Goal: Transaction & Acquisition: Book appointment/travel/reservation

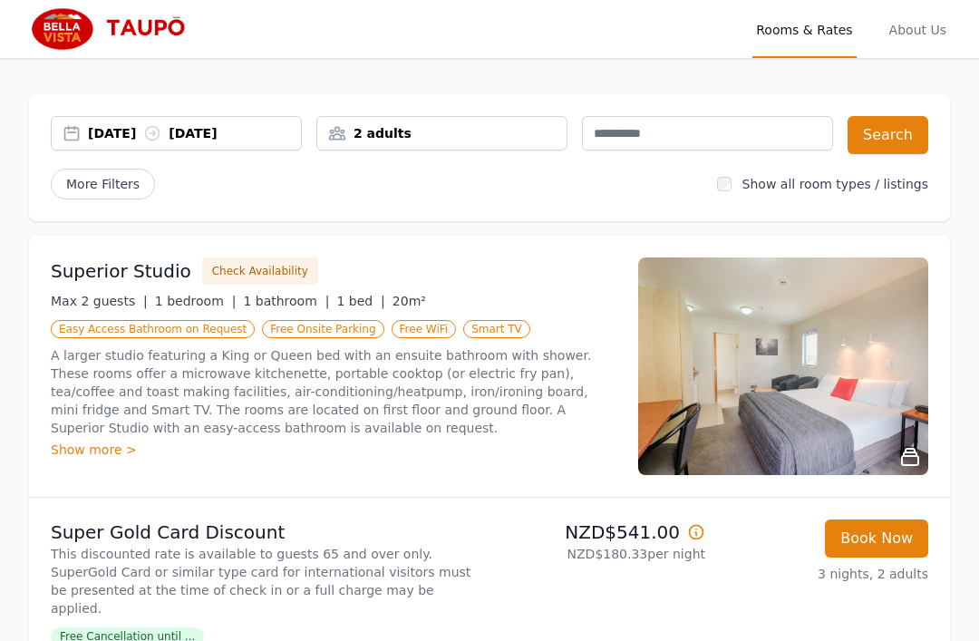
click at [242, 136] on div "[DATE] [DATE]" at bounding box center [194, 133] width 213 height 18
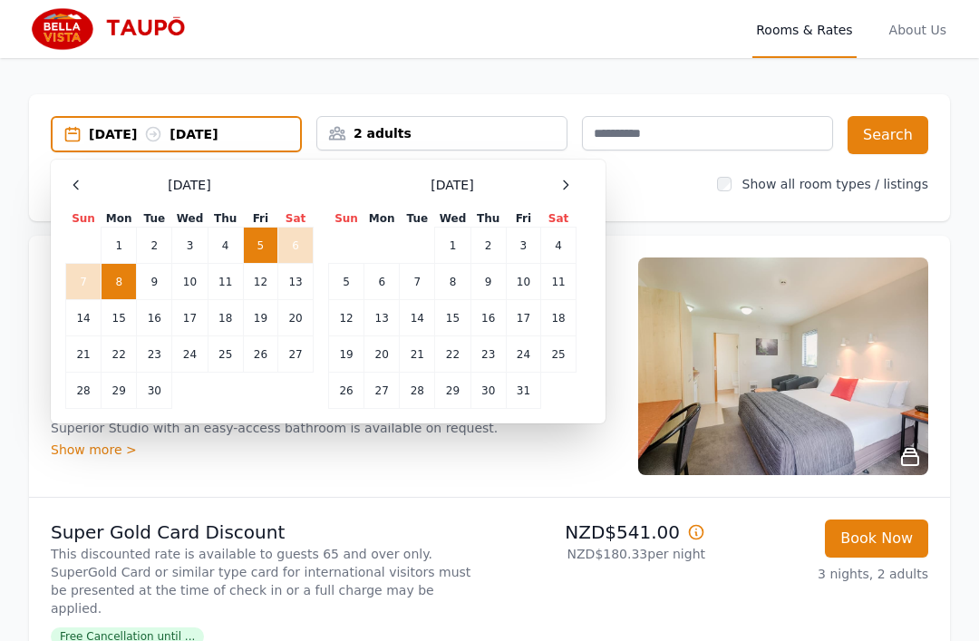
click at [564, 187] on icon at bounding box center [565, 185] width 15 height 15
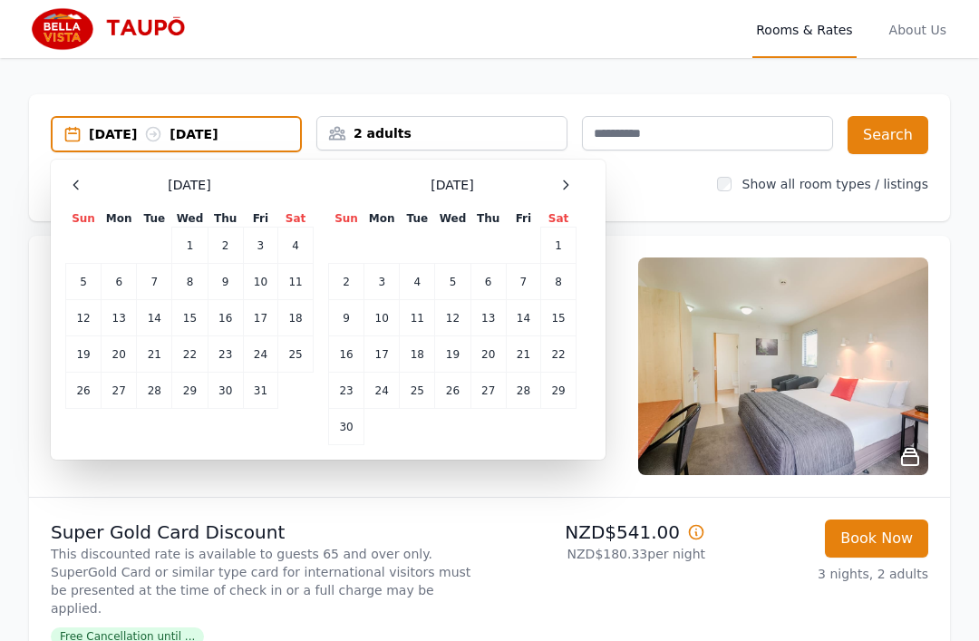
click at [564, 186] on icon at bounding box center [565, 185] width 15 height 15
click at [564, 181] on icon at bounding box center [566, 184] width 5 height 8
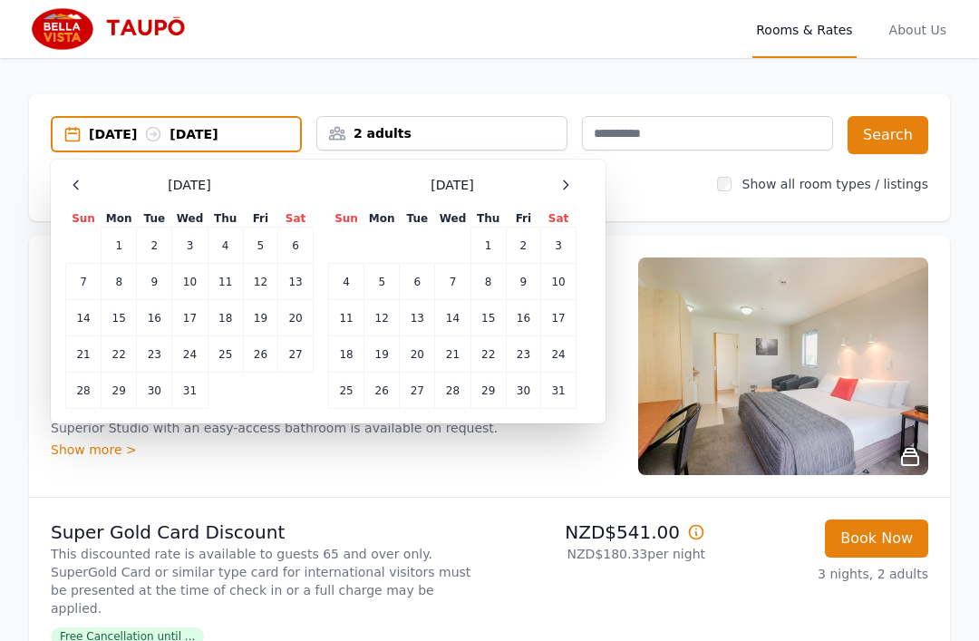
click at [564, 181] on icon at bounding box center [566, 184] width 5 height 8
click at [568, 180] on icon at bounding box center [565, 185] width 15 height 15
click at [385, 286] on td "6" at bounding box center [381, 282] width 35 height 36
click at [887, 152] on button "Search" at bounding box center [888, 135] width 81 height 38
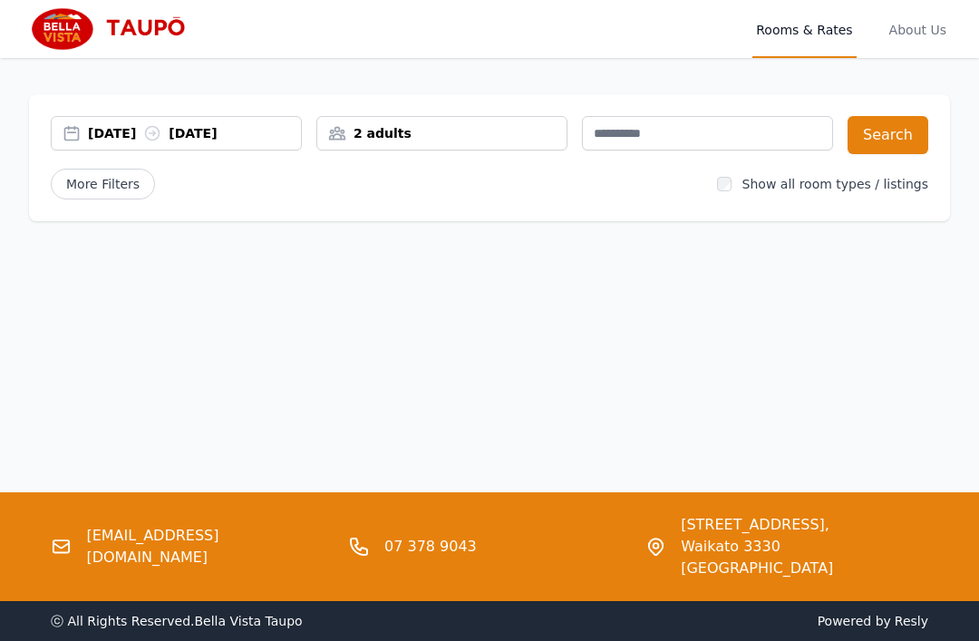
click at [266, 137] on div "[DATE] [DATE]" at bounding box center [194, 133] width 213 height 18
click at [566, 181] on div "More Filters" at bounding box center [377, 184] width 652 height 31
click at [249, 121] on div "[DATE] [DATE]" at bounding box center [176, 133] width 251 height 34
click at [568, 182] on div "More Filters" at bounding box center [377, 184] width 652 height 31
click at [256, 137] on div "[DATE] [DATE]" at bounding box center [194, 133] width 213 height 18
